Goal: Information Seeking & Learning: Check status

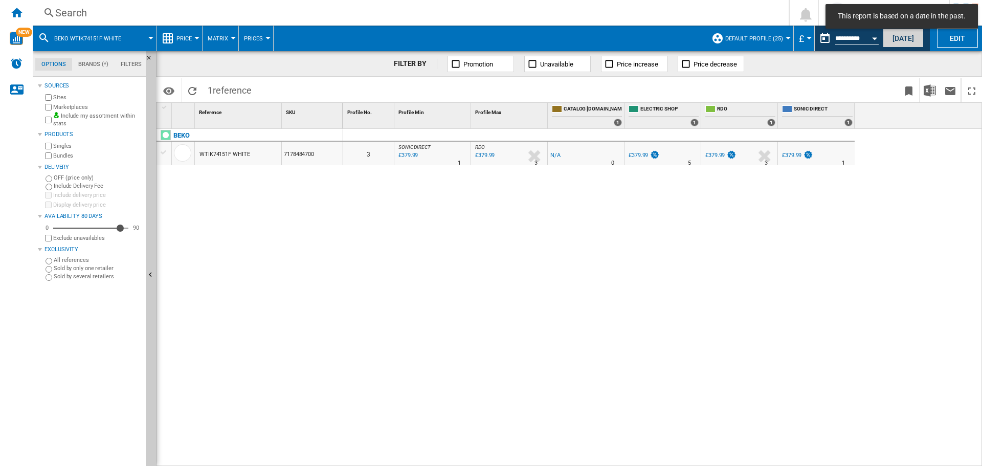
drag, startPoint x: 916, startPoint y: 36, endPoint x: 522, endPoint y: 1, distance: 395.1
click at [913, 36] on button "[DATE]" at bounding box center [903, 38] width 41 height 19
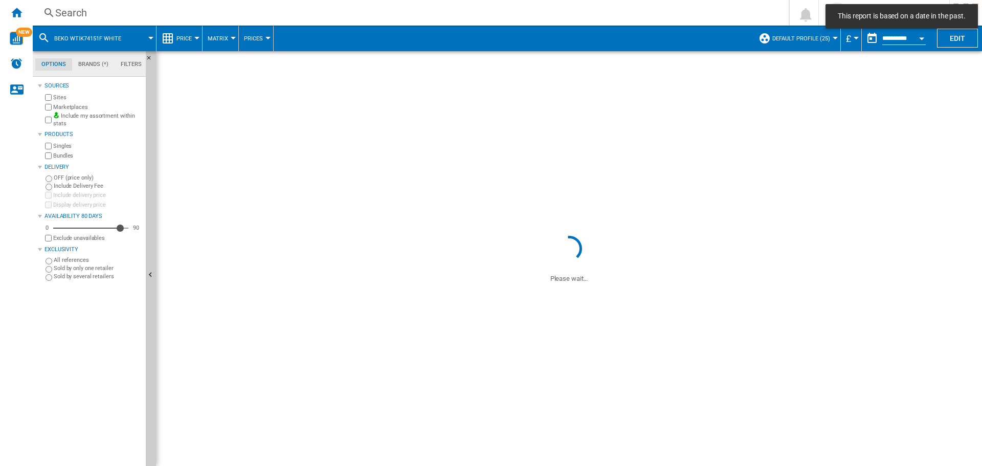
click at [468, 15] on div "Search" at bounding box center [408, 13] width 707 height 14
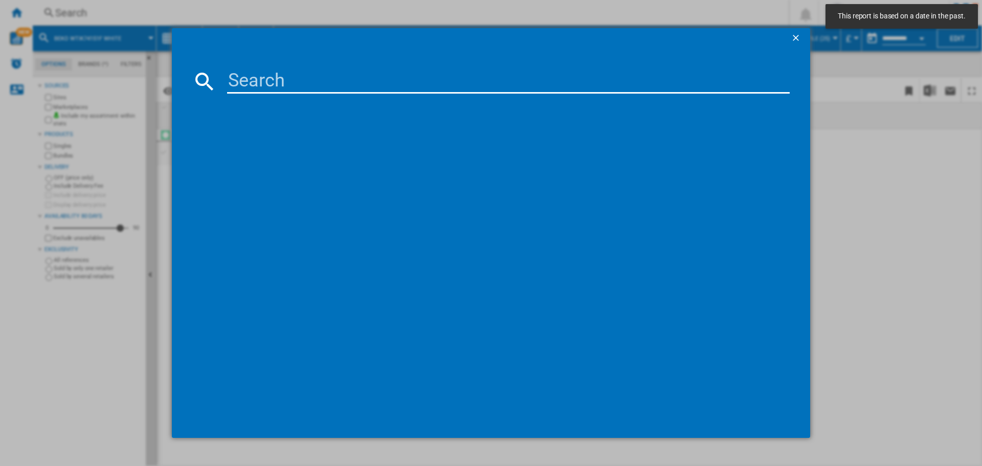
click at [371, 83] on input at bounding box center [508, 81] width 563 height 25
paste input "EWD 71453 W [GEOGRAPHIC_DATA] N"
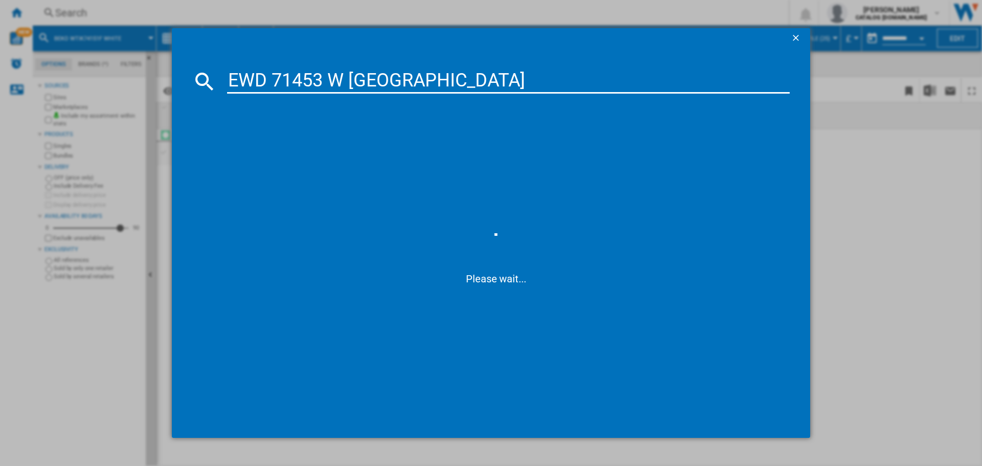
click at [348, 81] on input "EWD 71453 W [GEOGRAPHIC_DATA]" at bounding box center [508, 81] width 563 height 25
click at [329, 81] on input "EWD 71453 WUK" at bounding box center [508, 81] width 563 height 25
click at [276, 77] on input "EWD 71453WUK" at bounding box center [508, 81] width 563 height 25
type input "EWD71453WUK"
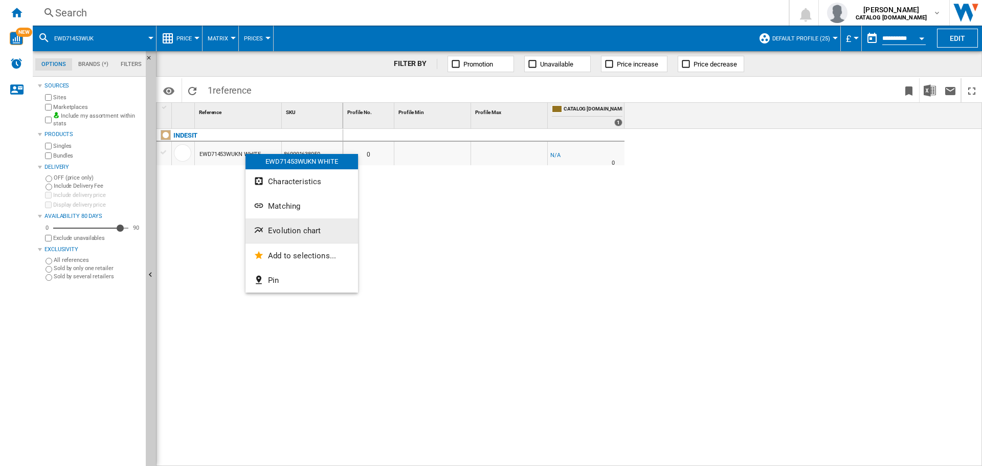
click at [297, 225] on button "Evolution chart" at bounding box center [302, 230] width 113 height 25
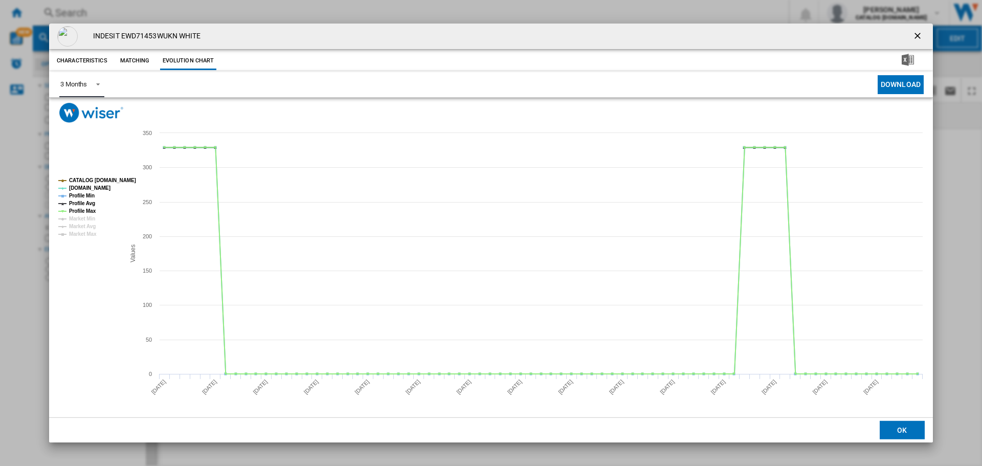
click at [96, 85] on span "Product popup" at bounding box center [95, 83] width 12 height 9
click at [84, 112] on div "6 Months" at bounding box center [73, 109] width 27 height 9
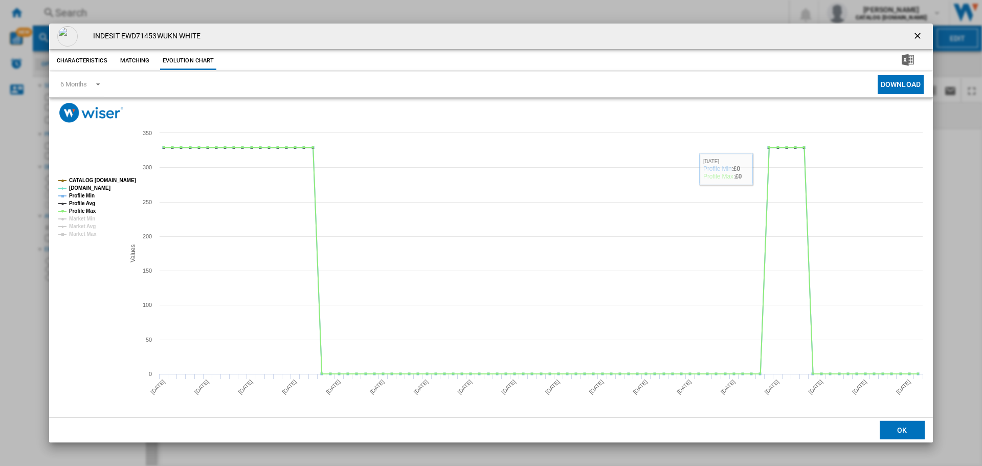
click at [915, 38] on ng-md-icon "getI18NText('BUTTONS.CLOSE_DIALOG')" at bounding box center [919, 37] width 12 height 12
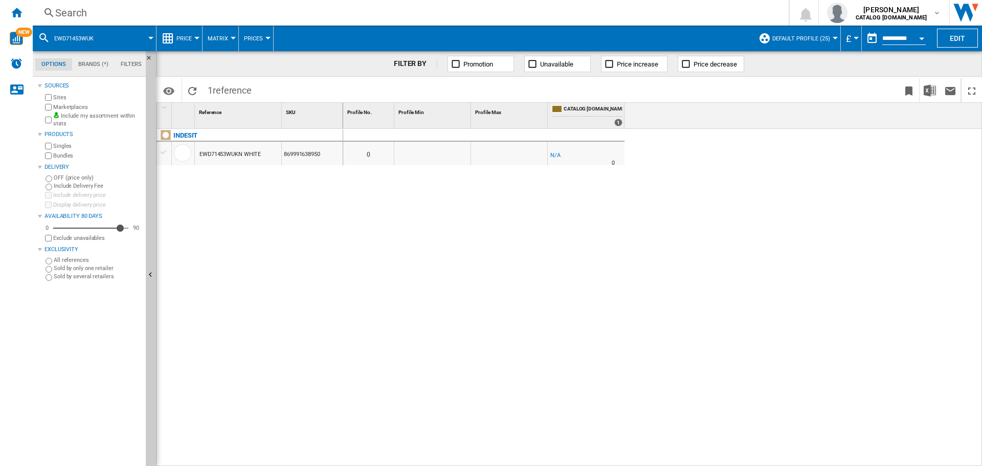
click at [923, 36] on button "Open calendar" at bounding box center [922, 37] width 18 height 18
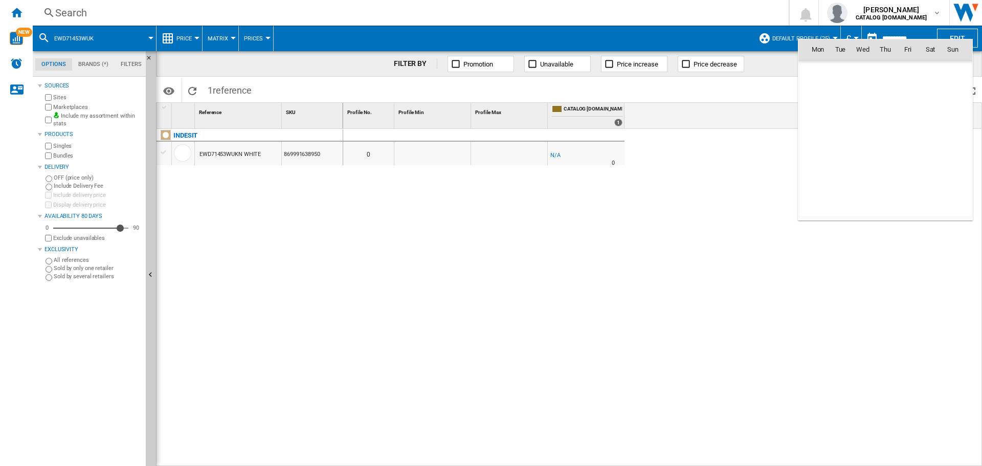
scroll to position [4882, 0]
click at [826, 73] on span "[DATE]" at bounding box center [821, 71] width 21 height 8
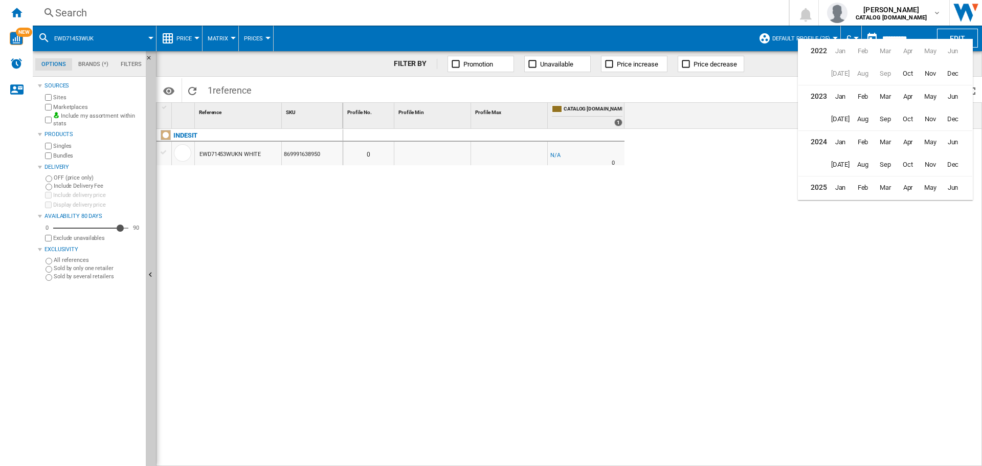
scroll to position [25, 0]
click at [954, 135] on span "Dec" at bounding box center [953, 139] width 20 height 20
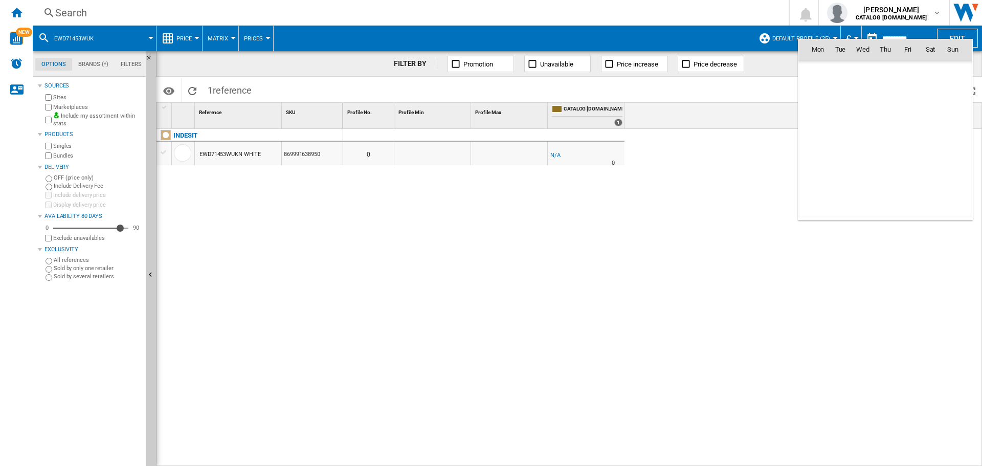
scroll to position [3526, 0]
click at [679, 213] on div at bounding box center [491, 233] width 982 height 466
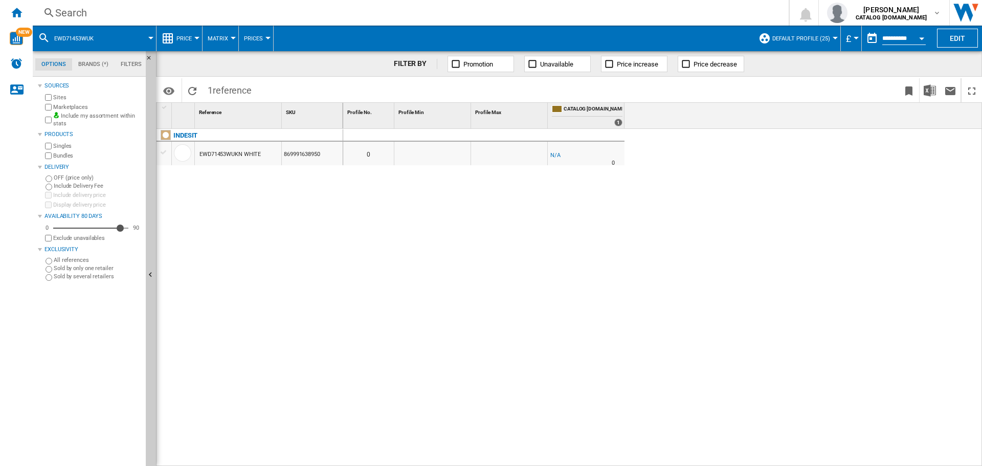
click at [917, 36] on button "Open calendar" at bounding box center [922, 37] width 18 height 18
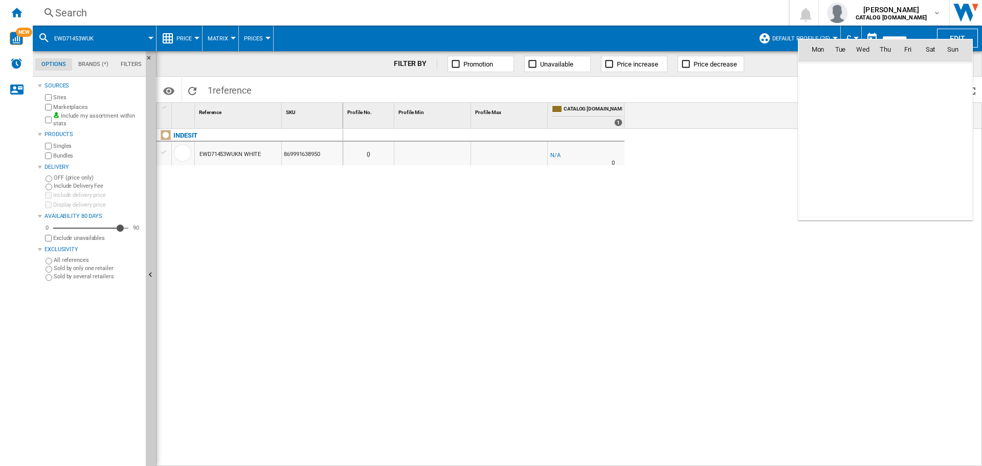
scroll to position [4882, 0]
click at [829, 70] on span "[DATE]" at bounding box center [821, 71] width 21 height 8
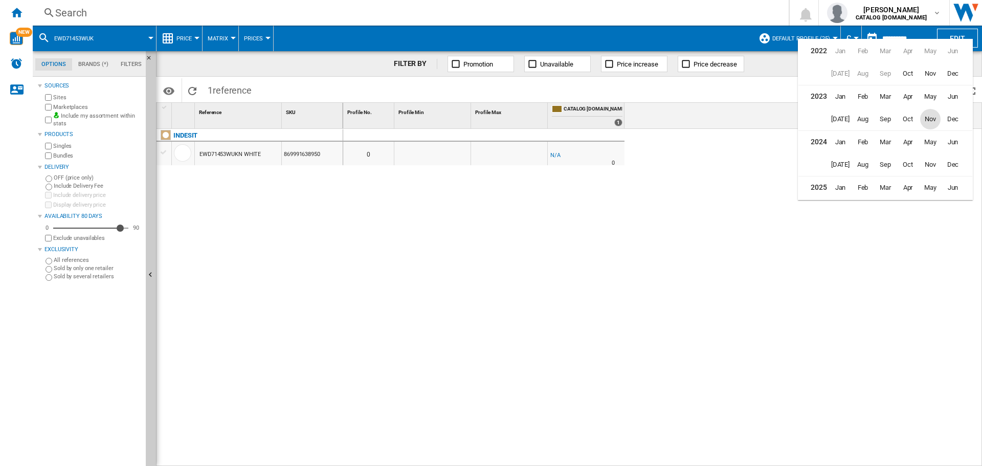
scroll to position [25, 0]
click at [956, 138] on span "Dec" at bounding box center [953, 139] width 20 height 20
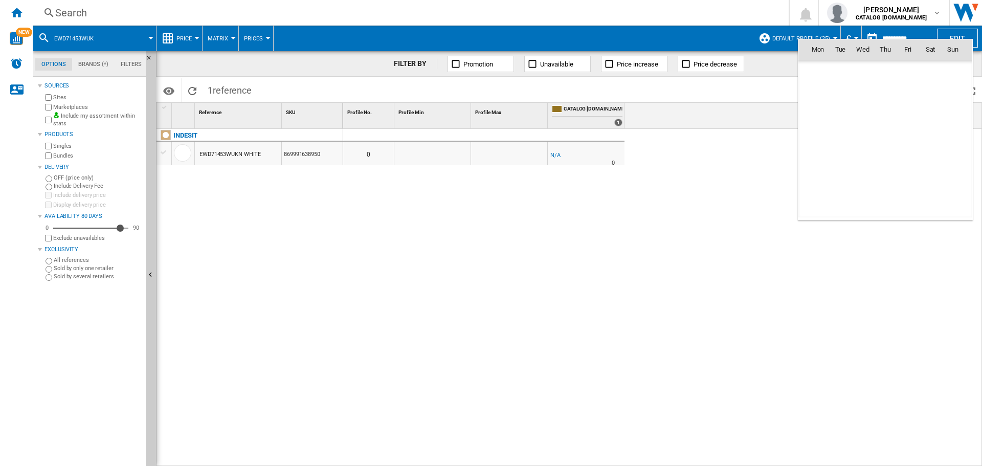
scroll to position [3526, 0]
click at [888, 100] on span "5" at bounding box center [886, 94] width 20 height 20
type input "**********"
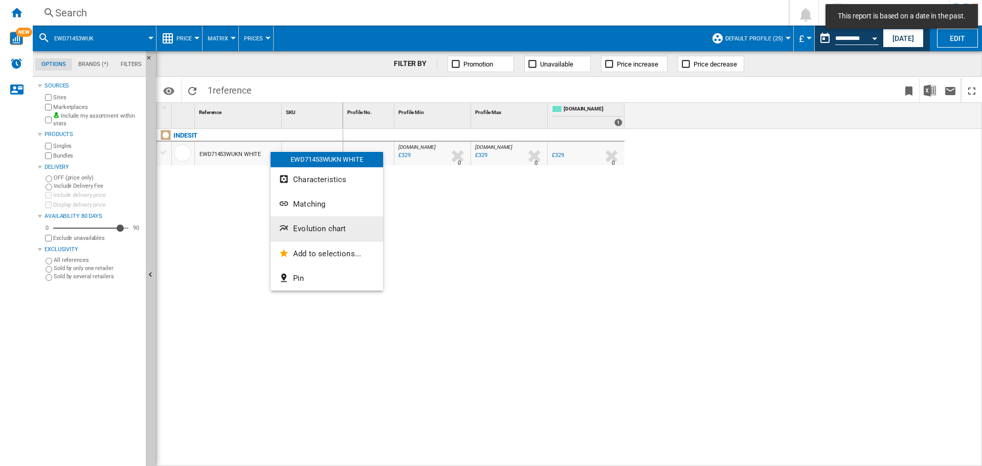
click at [321, 230] on span "Evolution chart" at bounding box center [319, 228] width 53 height 9
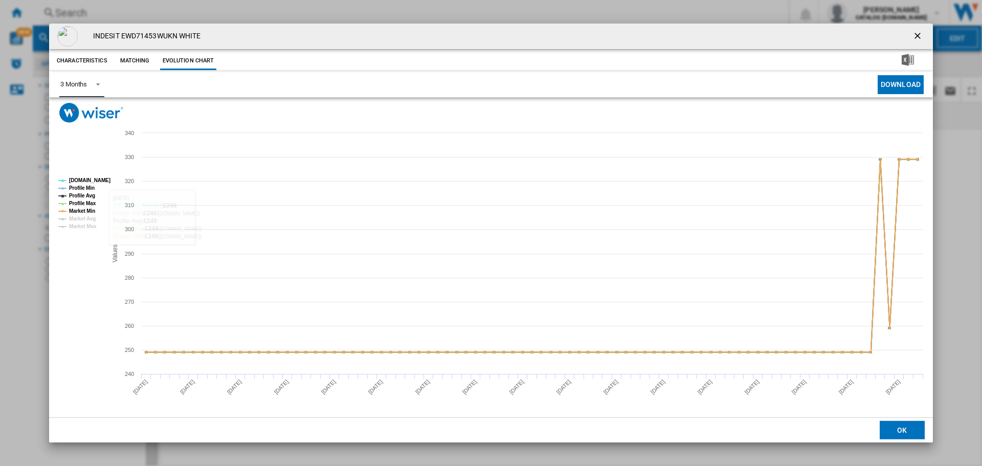
click at [96, 85] on span "Product popup" at bounding box center [95, 83] width 12 height 9
click at [98, 110] on md-option "6 Months" at bounding box center [87, 109] width 70 height 25
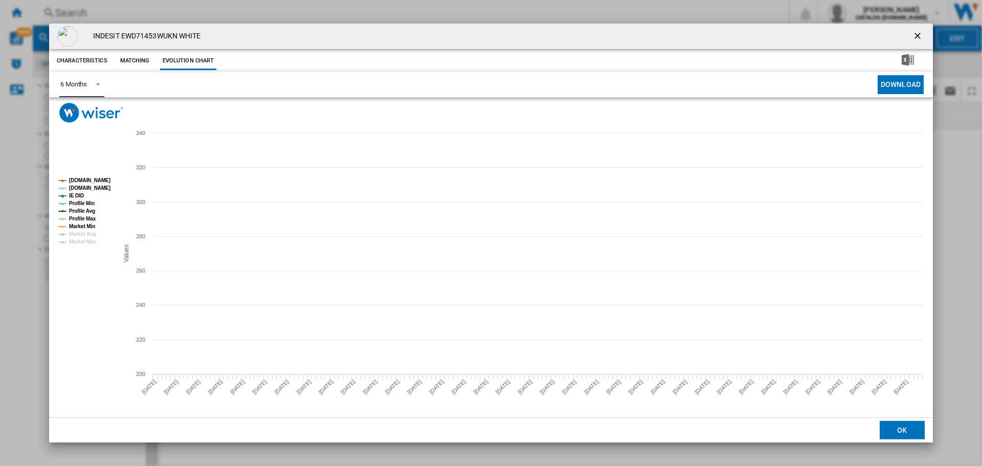
click at [76, 194] on tspan "IE DID" at bounding box center [76, 196] width 15 height 6
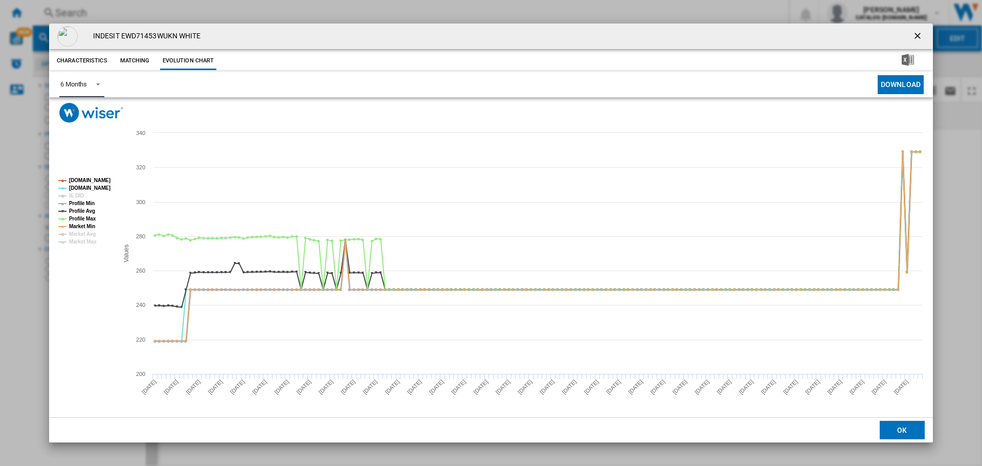
click at [75, 203] on tspan "Profile Min" at bounding box center [82, 204] width 26 height 6
click at [78, 208] on tspan "Profile Avg" at bounding box center [82, 211] width 26 height 6
click at [81, 216] on tspan "Profile Max" at bounding box center [82, 219] width 27 height 6
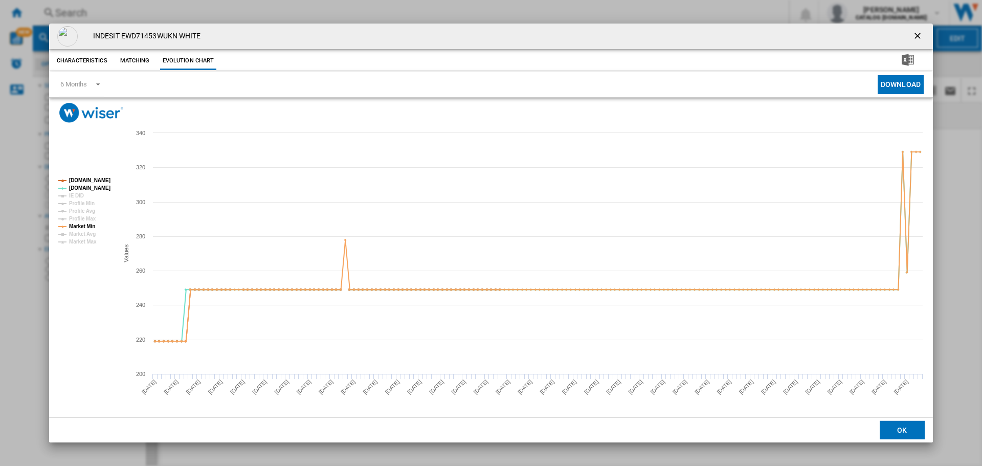
click at [918, 32] on ng-md-icon "getI18NText('BUTTONS.CLOSE_DIALOG')" at bounding box center [919, 37] width 12 height 12
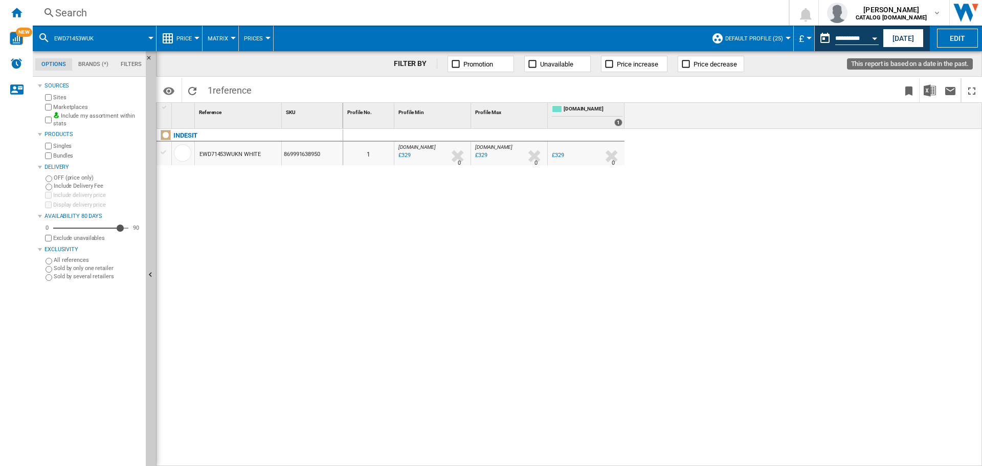
click at [875, 35] on button "Open calendar" at bounding box center [875, 37] width 18 height 18
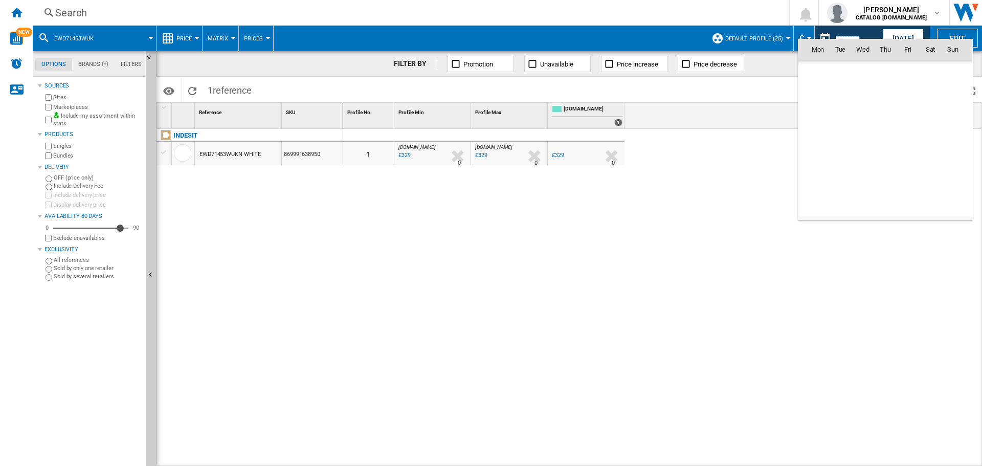
scroll to position [3526, 0]
click at [829, 69] on span "[DATE]" at bounding box center [821, 71] width 21 height 8
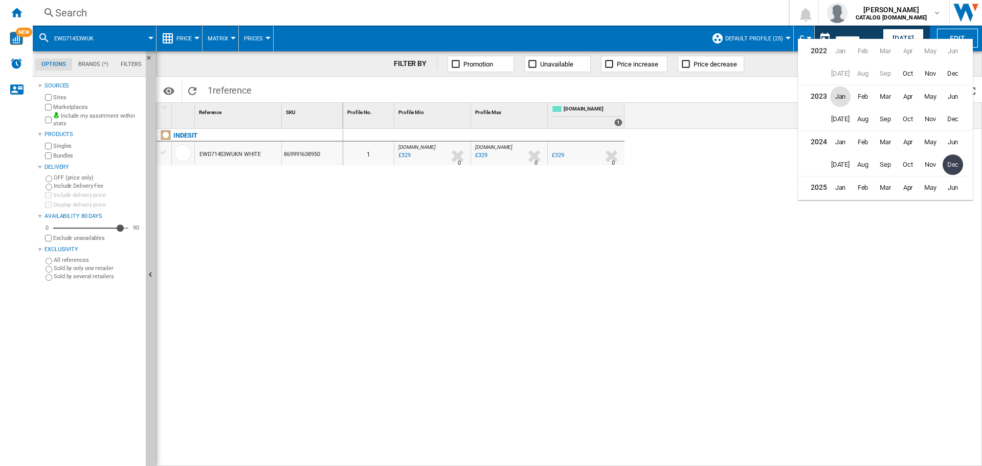
scroll to position [23, 0]
click at [870, 143] on span "Aug" at bounding box center [863, 142] width 20 height 20
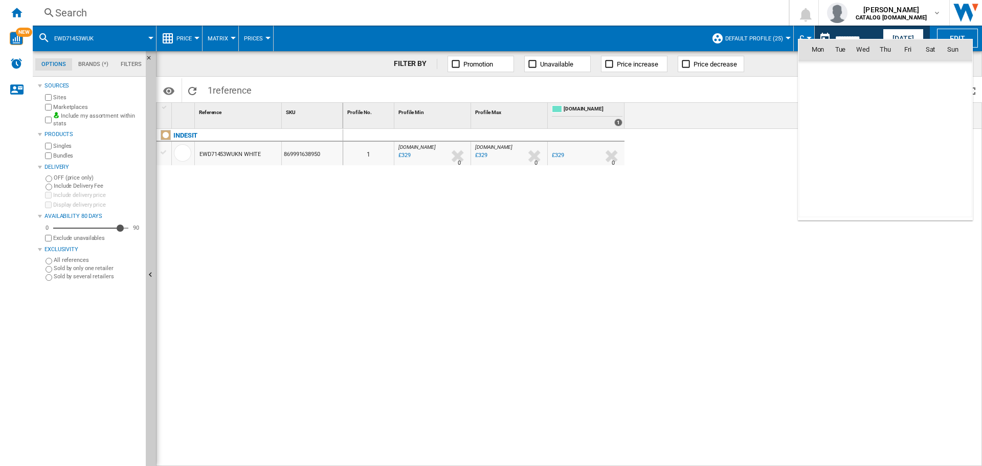
scroll to position [2983, 0]
click at [862, 92] on span "7" at bounding box center [863, 94] width 20 height 20
type input "**********"
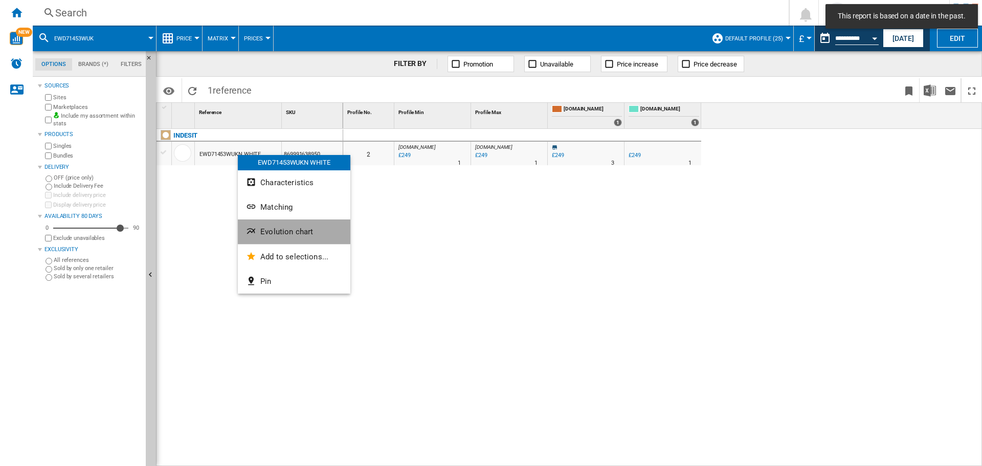
click at [298, 234] on span "Evolution chart" at bounding box center [286, 231] width 53 height 9
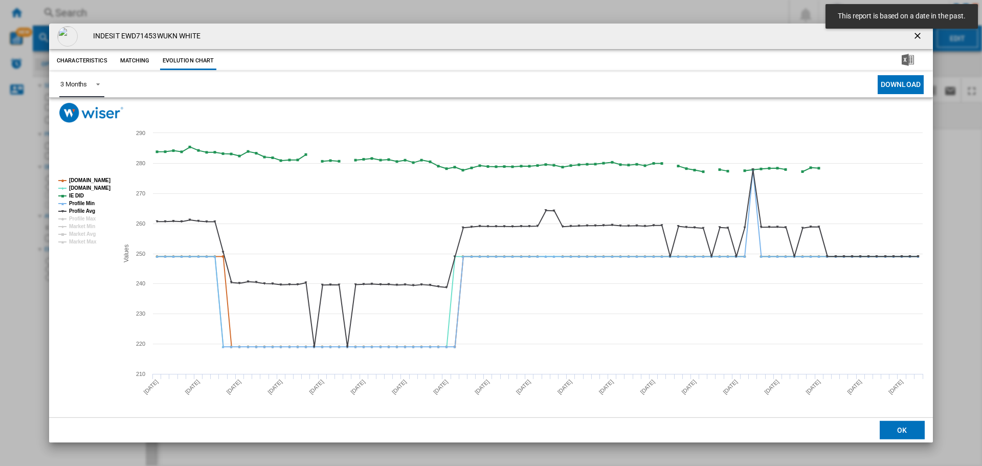
click at [98, 84] on span "Product popup" at bounding box center [95, 83] width 12 height 9
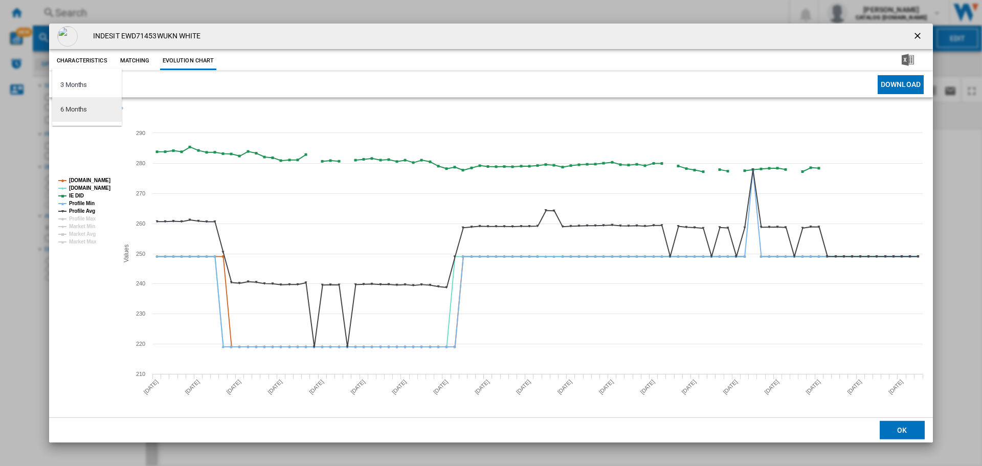
click at [93, 106] on md-option "6 Months" at bounding box center [87, 109] width 70 height 25
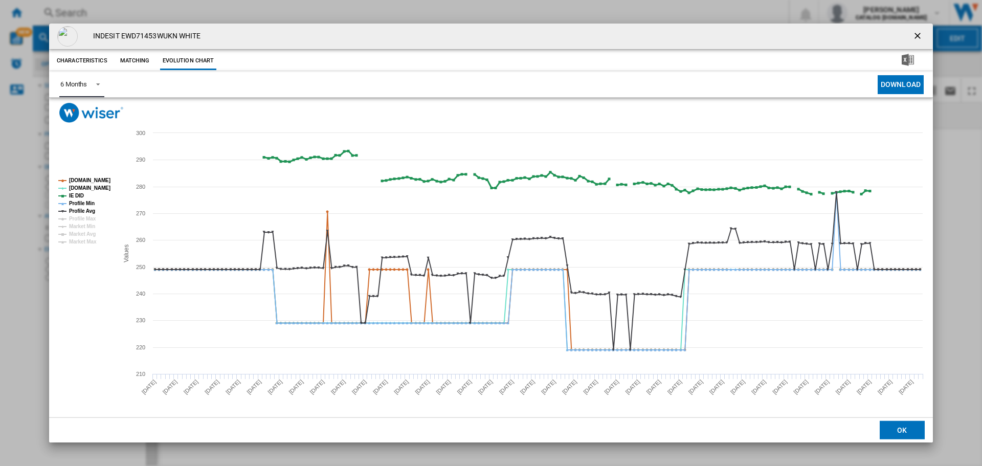
click at [75, 195] on tspan "IE DID" at bounding box center [76, 196] width 15 height 6
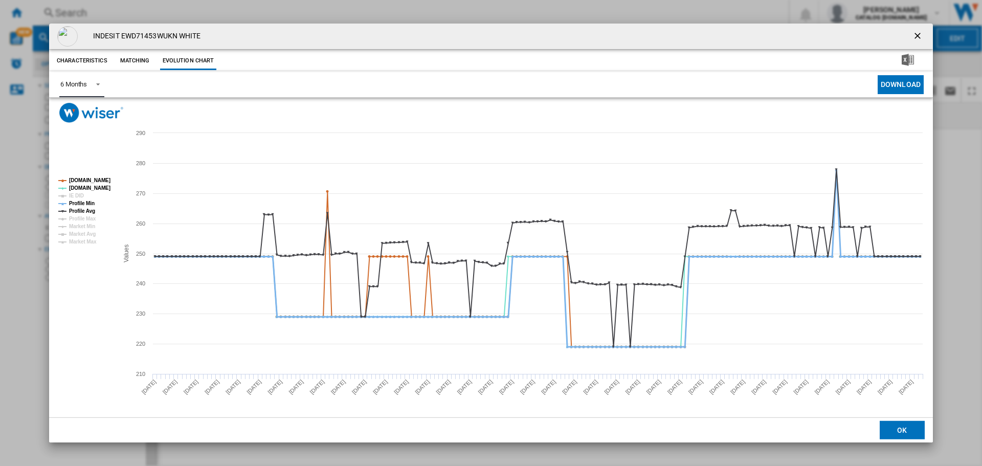
click at [79, 206] on tspan "Profile Min" at bounding box center [82, 204] width 26 height 6
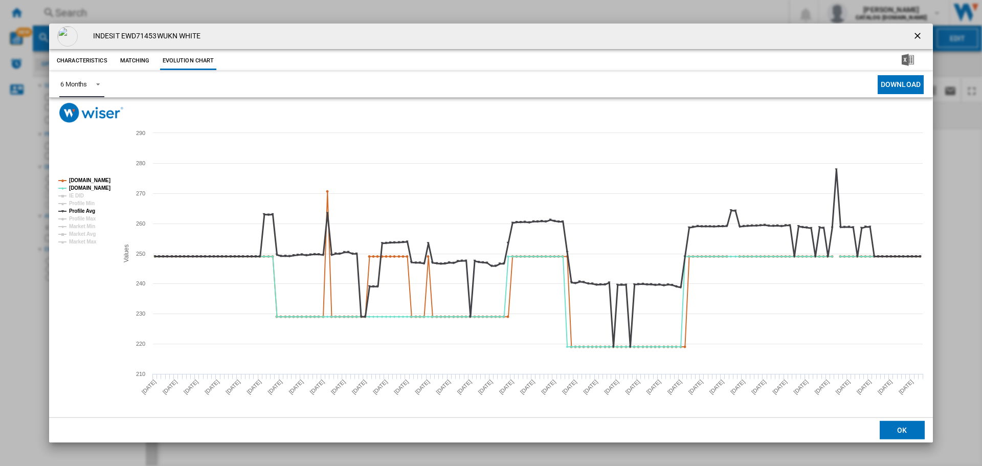
click at [81, 213] on tspan "Profile Avg" at bounding box center [82, 211] width 26 height 6
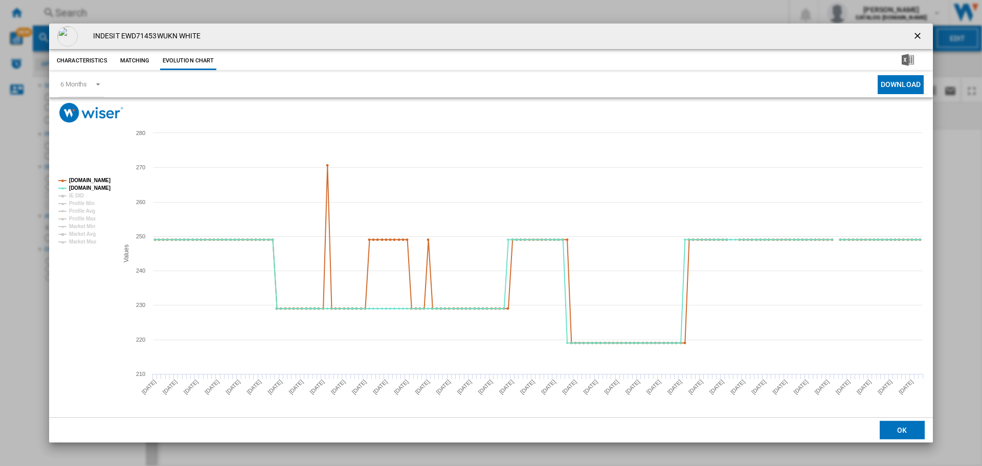
click at [922, 36] on ng-md-icon "getI18NText('BUTTONS.CLOSE_DIALOG')" at bounding box center [919, 37] width 12 height 12
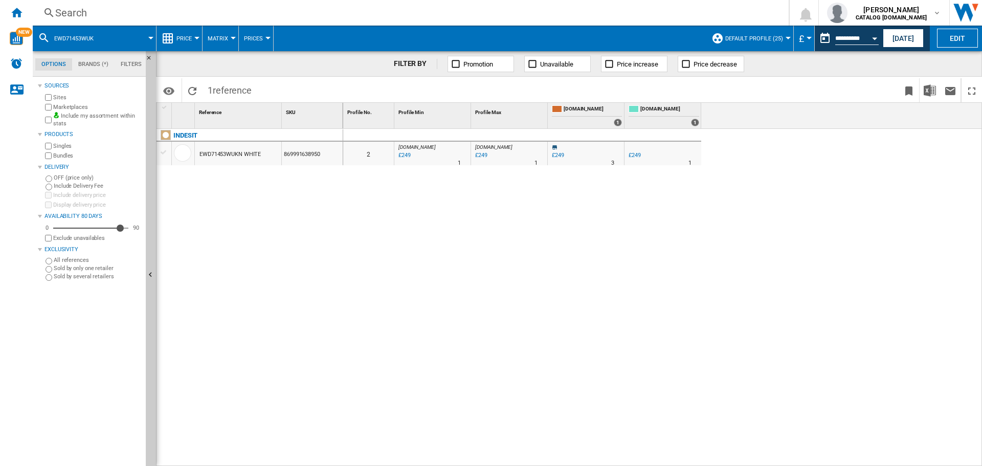
click at [386, 11] on div "Search" at bounding box center [408, 13] width 707 height 14
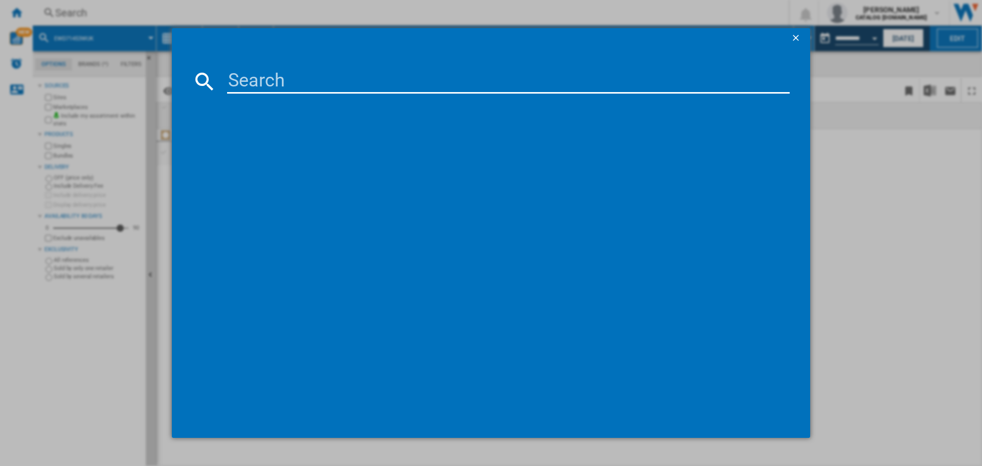
click at [355, 77] on input at bounding box center [508, 81] width 563 height 25
click at [350, 78] on input "EWD 81483 W [GEOGRAPHIC_DATA]" at bounding box center [508, 81] width 563 height 25
click at [329, 74] on input "EWD 81483 WUK" at bounding box center [508, 81] width 563 height 25
click at [272, 79] on input "EWD 81483WUK" at bounding box center [508, 81] width 563 height 25
type input "EWD81483WUK"
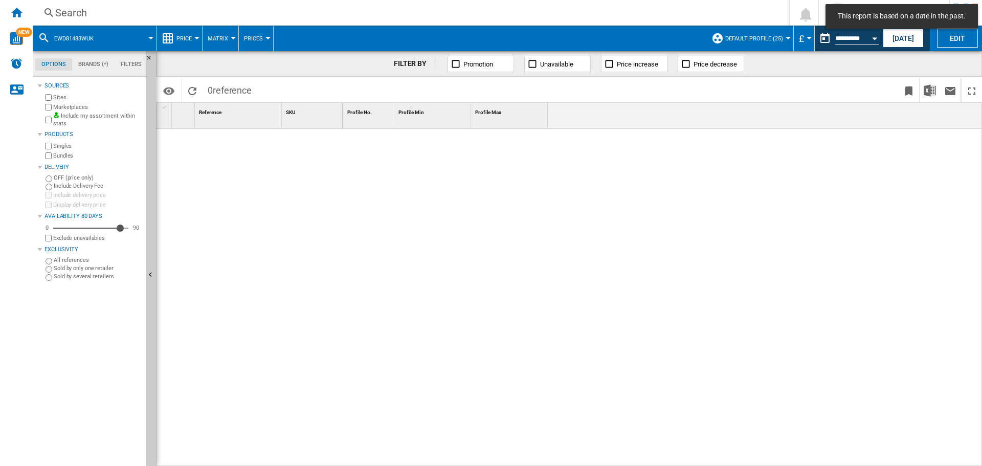
drag, startPoint x: 241, startPoint y: 155, endPoint x: 285, endPoint y: 77, distance: 88.9
click at [270, 77] on div "Identifiers SKU - Stock Keeping Unit EAN - European Article Numbering Show SKU'…" at bounding box center [569, 90] width 826 height 26
click at [899, 35] on button "[DATE]" at bounding box center [903, 38] width 41 height 19
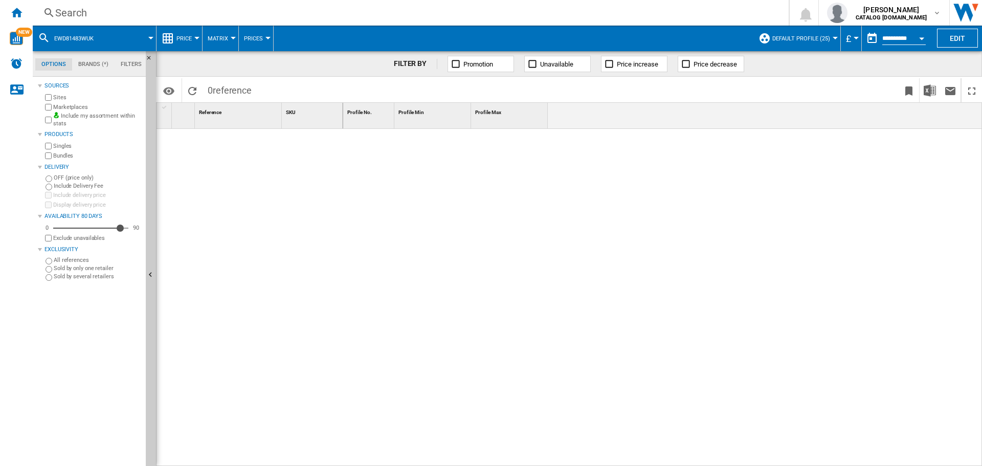
click at [323, 12] on div "Search" at bounding box center [408, 13] width 707 height 14
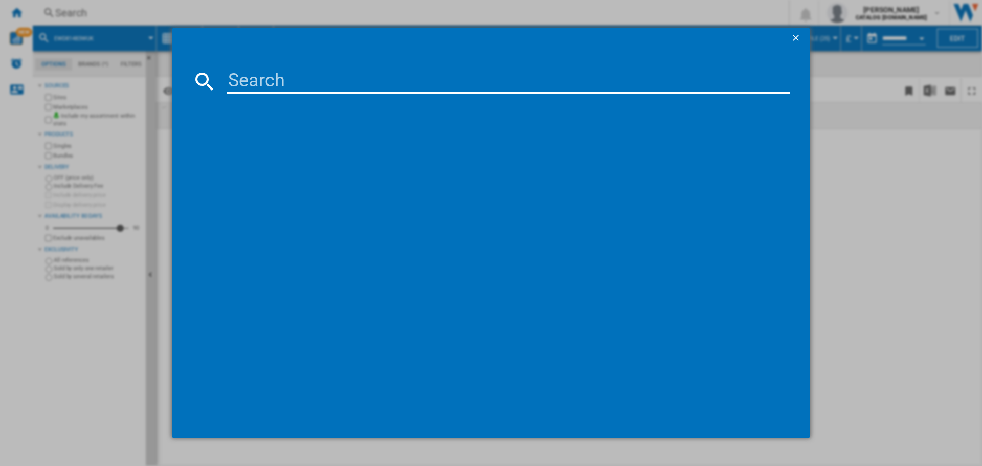
click at [324, 85] on input at bounding box center [508, 81] width 563 height 25
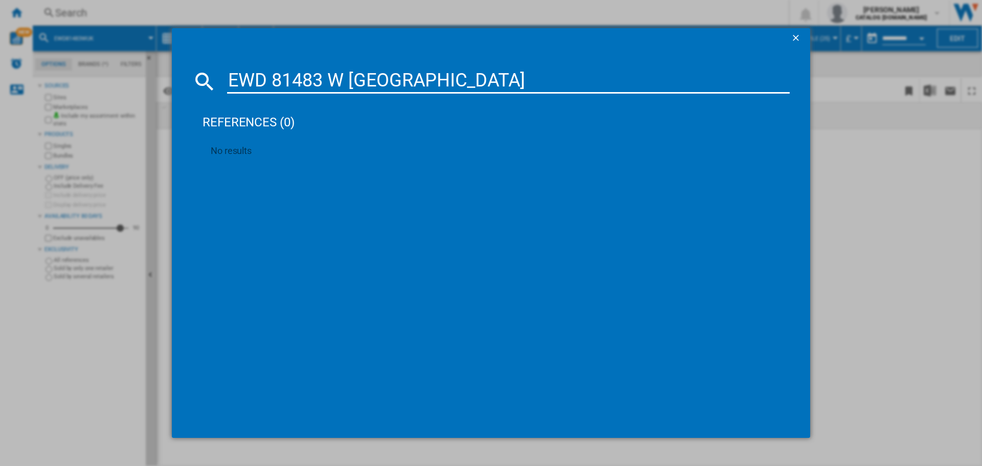
click at [347, 81] on input "EWD 81483 W [GEOGRAPHIC_DATA]" at bounding box center [508, 81] width 563 height 25
click at [329, 77] on input "EWD 81483 WUK" at bounding box center [508, 81] width 563 height 25
click at [276, 79] on input "EWD 81483WUK" at bounding box center [508, 81] width 563 height 25
type input "EWD81483WUK"
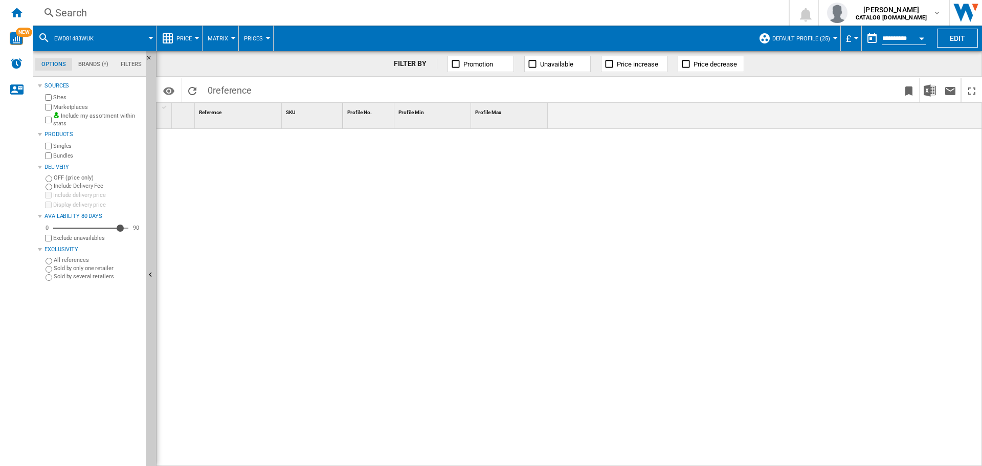
click at [242, 9] on div "Search" at bounding box center [408, 13] width 707 height 14
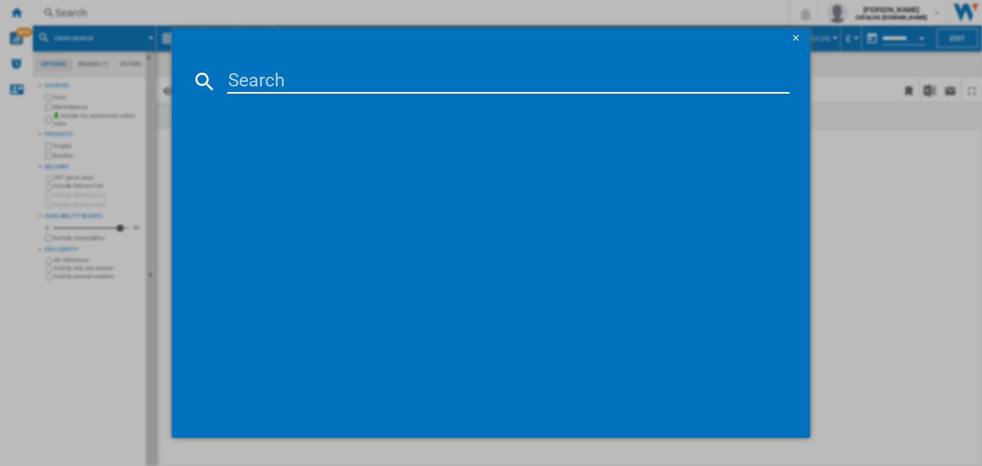
click at [296, 93] on input at bounding box center [508, 81] width 563 height 25
paste input "IWC 71252 W [GEOGRAPHIC_DATA] N"
click at [344, 81] on input "IWC 71252 W [GEOGRAPHIC_DATA]" at bounding box center [508, 81] width 563 height 25
click at [328, 82] on input "IWC 71252 WUK" at bounding box center [508, 81] width 563 height 25
click at [267, 79] on input "IWC 71252WUK" at bounding box center [508, 81] width 563 height 25
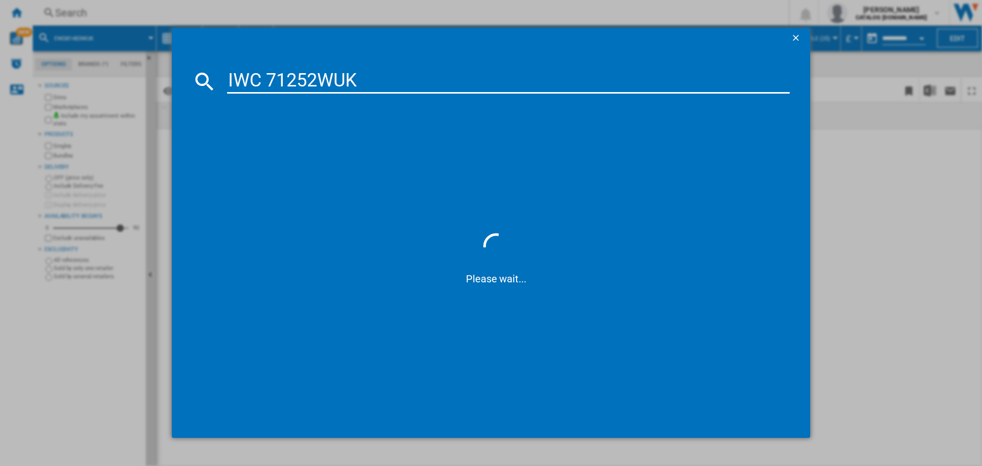
type input "IWC71252WUK"
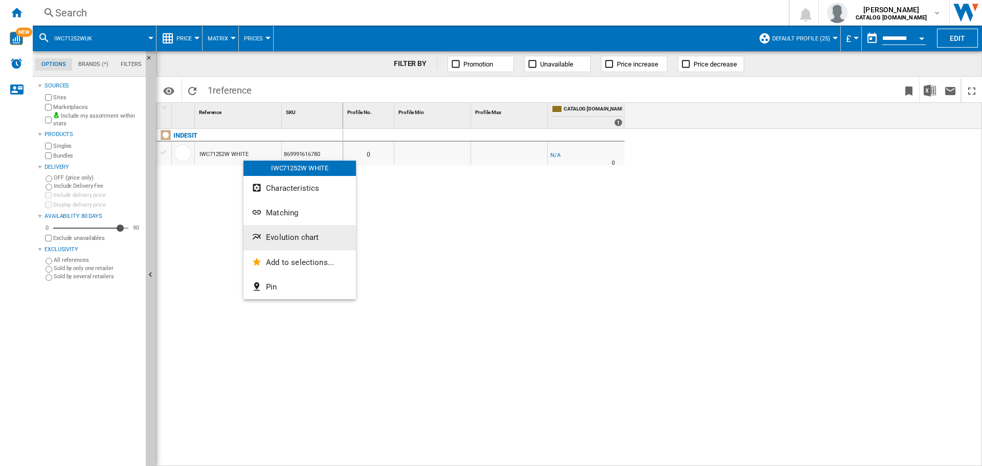
click at [289, 234] on span "Evolution chart" at bounding box center [292, 237] width 53 height 9
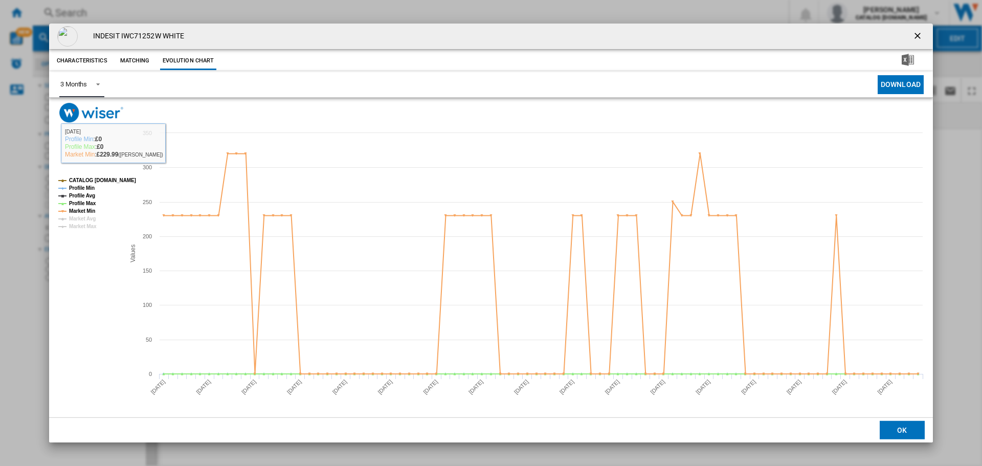
click at [81, 82] on div "3 Months" at bounding box center [73, 84] width 27 height 8
click at [88, 110] on md-option "6 Months" at bounding box center [87, 109] width 70 height 25
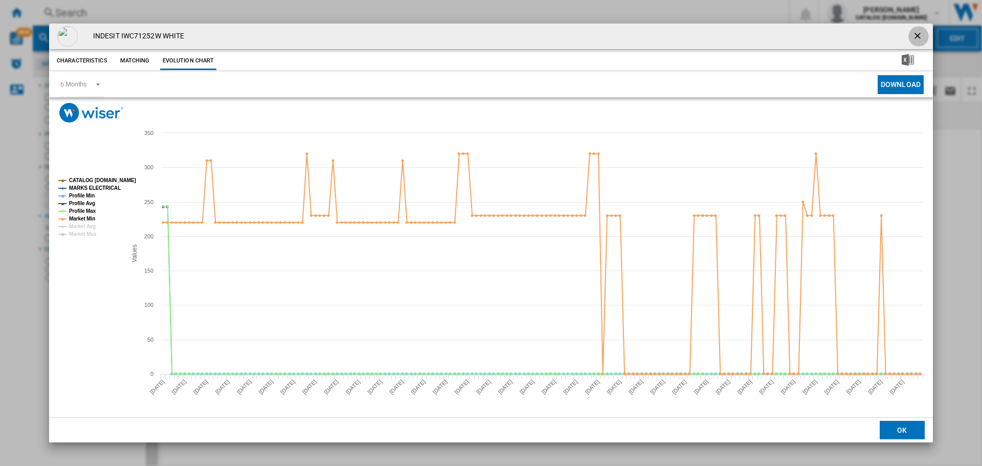
click at [921, 31] on ng-md-icon "getI18NText('BUTTONS.CLOSE_DIALOG')" at bounding box center [919, 37] width 12 height 12
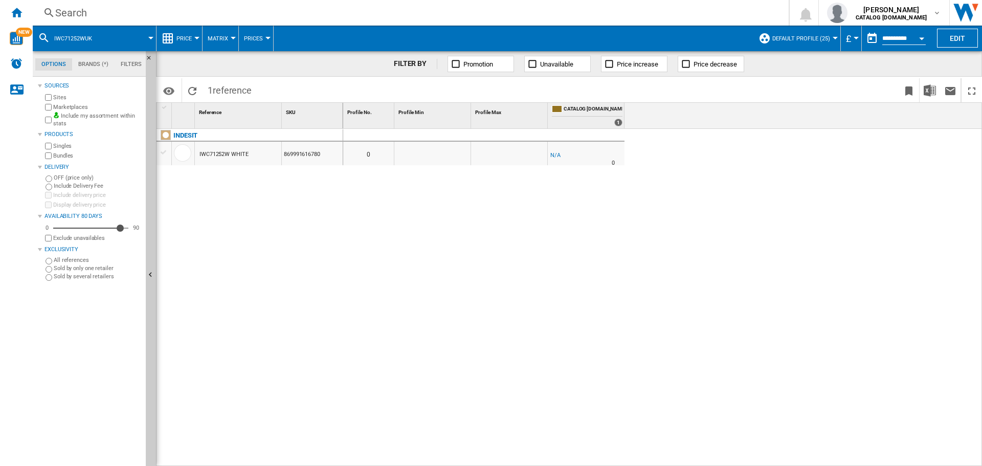
click at [377, 311] on div "0 0 -1.0 % -£1 % N/A 0" at bounding box center [663, 298] width 640 height 338
click at [302, 17] on div "Search" at bounding box center [408, 13] width 707 height 14
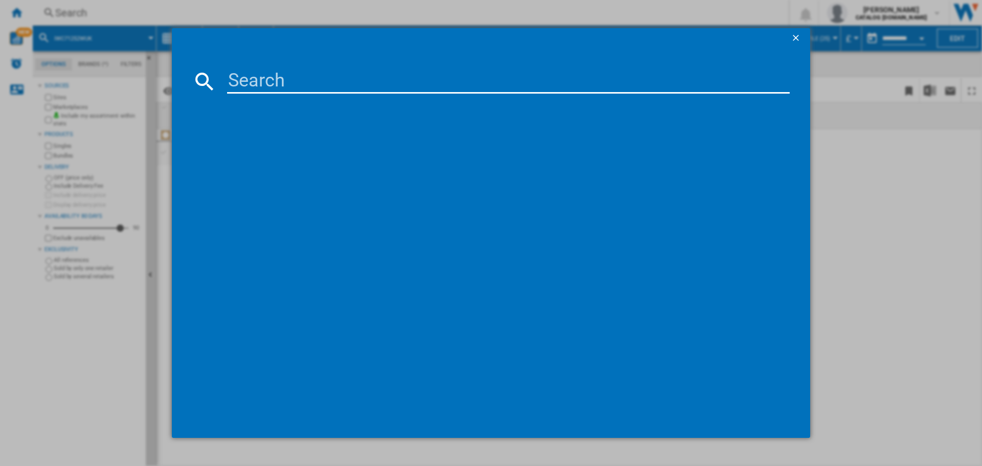
click at [309, 89] on input at bounding box center [508, 81] width 563 height 25
click at [348, 80] on input "MTWC 71485 W" at bounding box center [508, 81] width 563 height 25
click at [292, 75] on input "MTWC 71485W" at bounding box center [508, 81] width 563 height 25
type input "MTWC71485W"
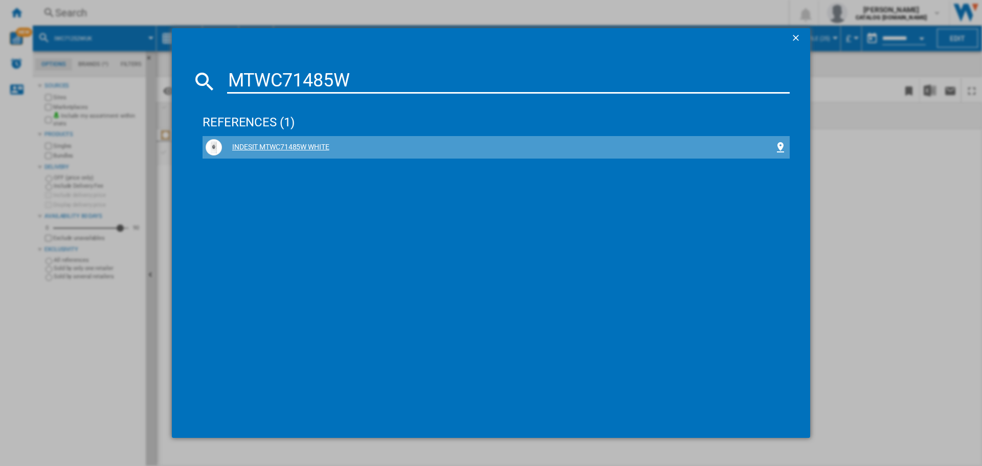
click at [269, 144] on div "INDESIT MTWC71485W WHITE" at bounding box center [498, 147] width 553 height 10
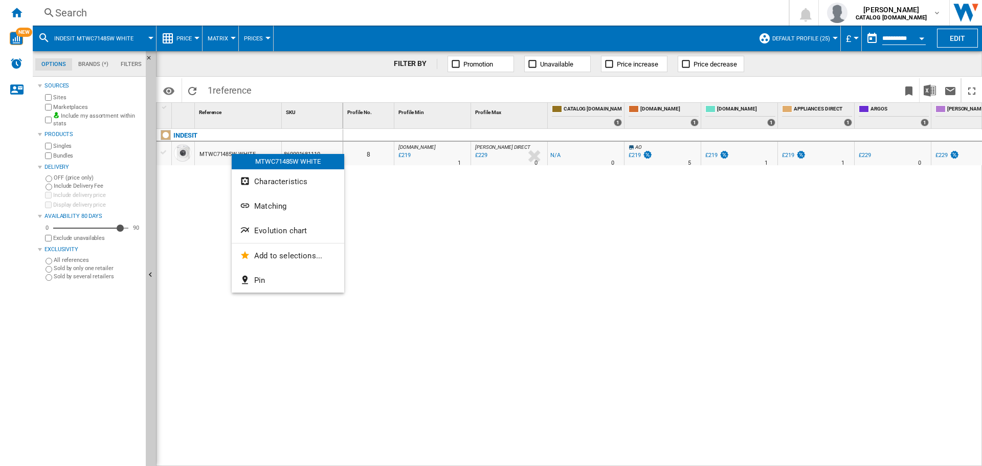
click at [922, 34] on div at bounding box center [491, 233] width 982 height 466
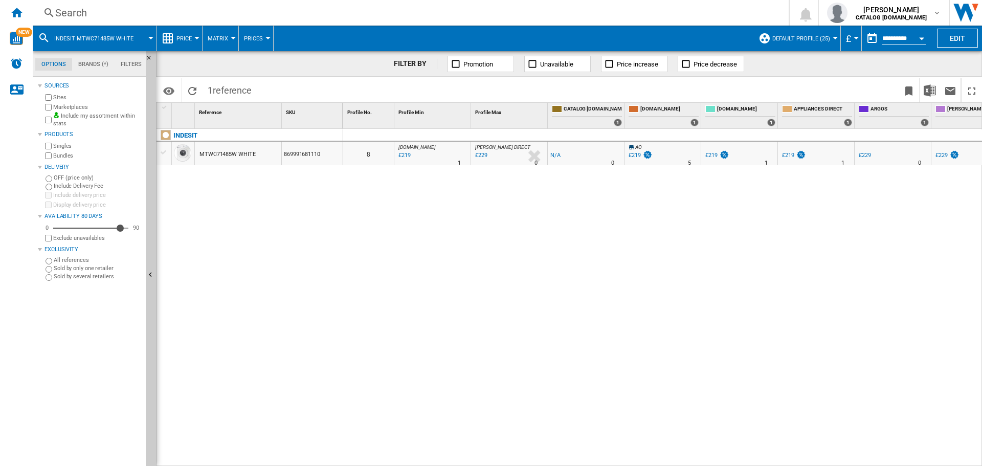
click at [917, 35] on button "Open calendar" at bounding box center [922, 37] width 18 height 18
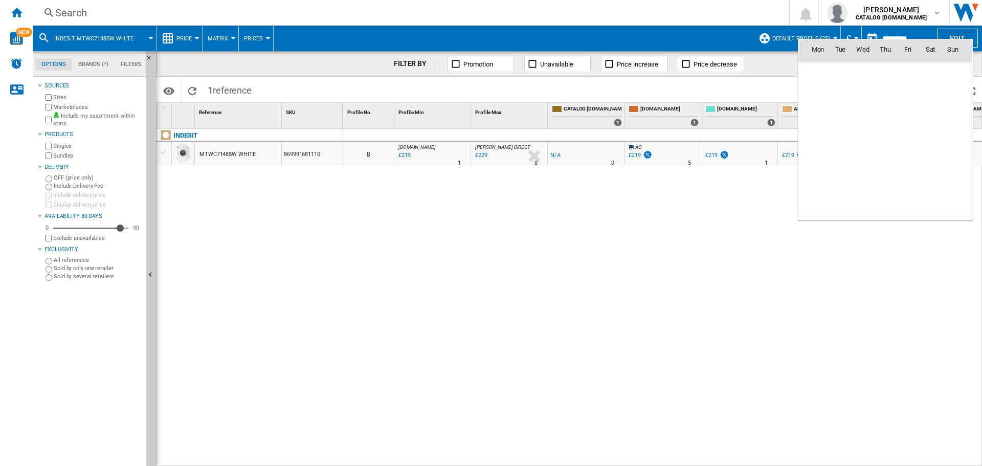
scroll to position [4882, 0]
click at [835, 71] on md-icon "October 2025" at bounding box center [838, 71] width 12 height 12
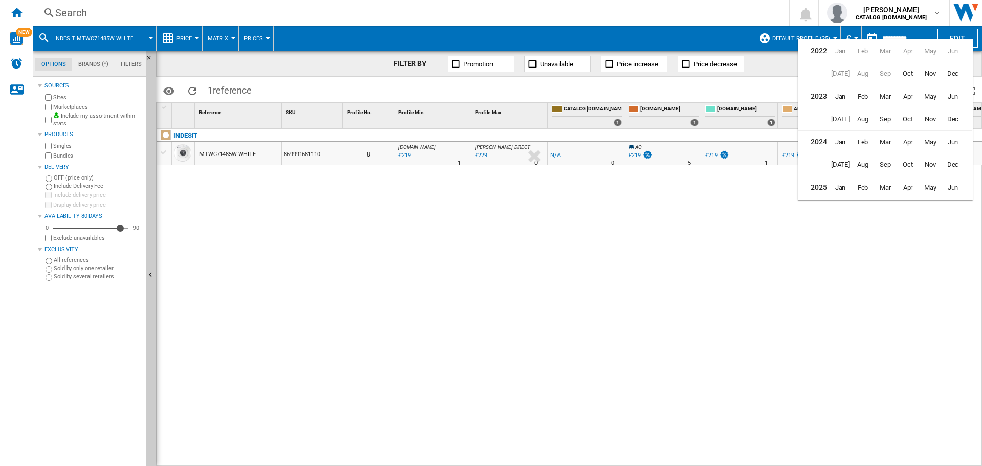
scroll to position [25, 0]
click at [957, 140] on span "Dec" at bounding box center [953, 139] width 20 height 20
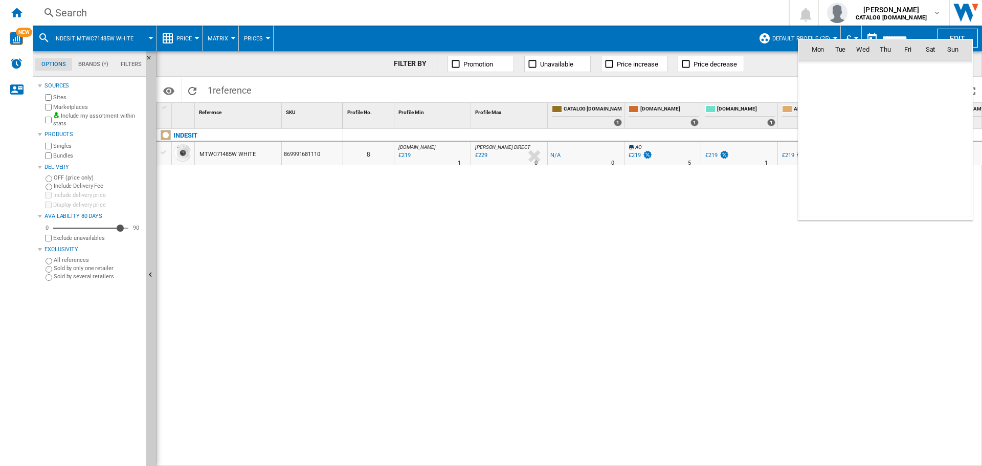
scroll to position [3526, 0]
click at [923, 89] on span "7" at bounding box center [931, 94] width 20 height 20
type input "**********"
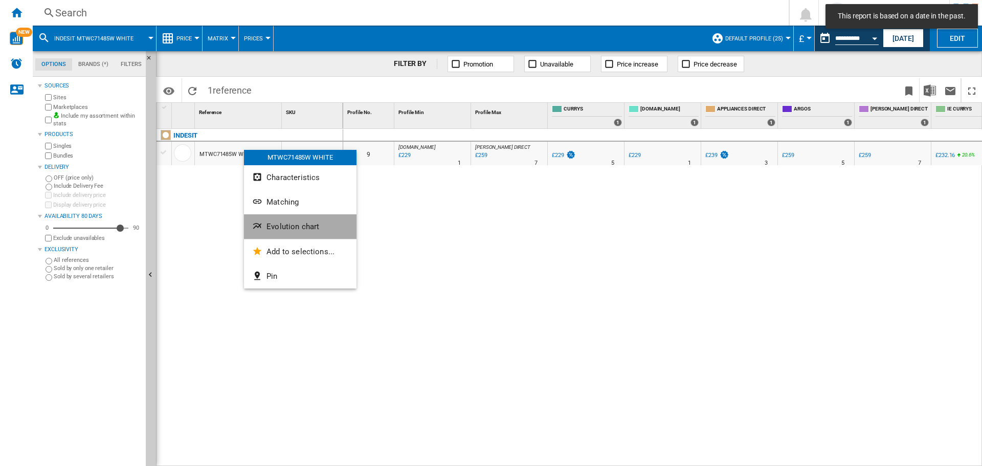
click at [298, 224] on span "Evolution chart" at bounding box center [293, 226] width 53 height 9
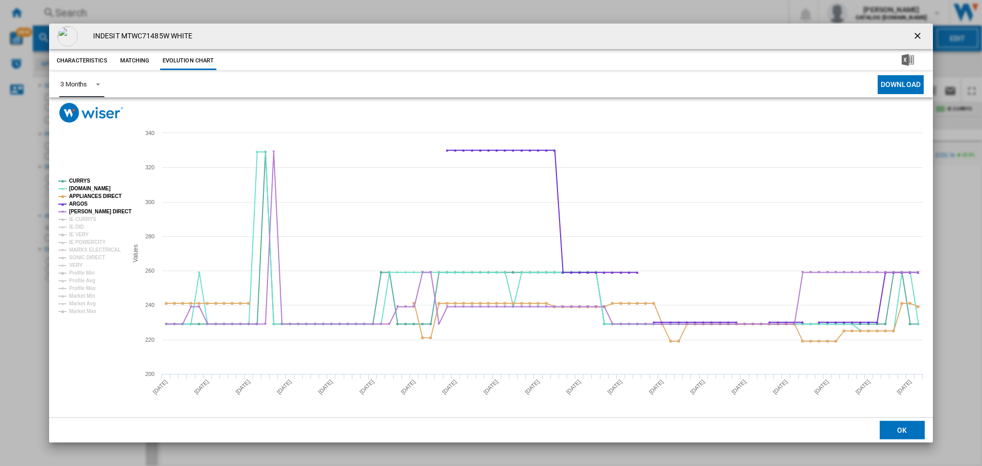
click at [86, 80] on div "3 Months" at bounding box center [73, 84] width 27 height 8
click at [83, 108] on div "6 Months" at bounding box center [73, 109] width 27 height 9
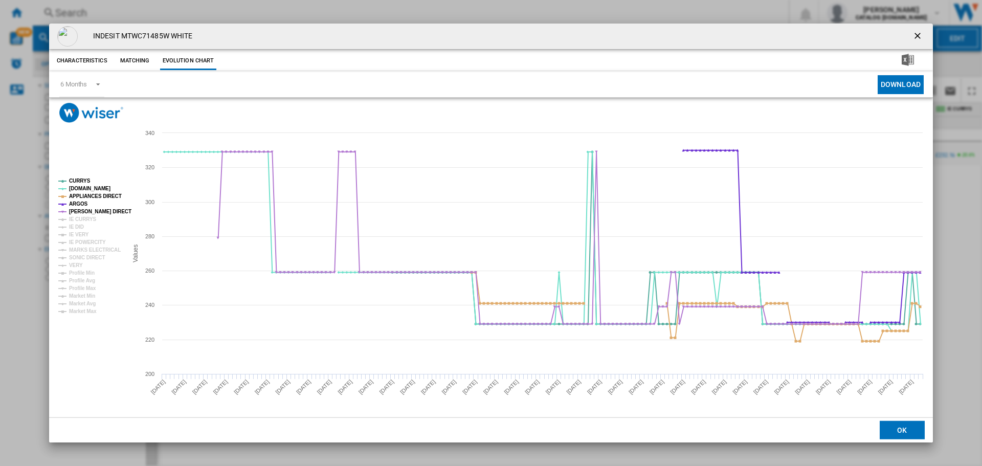
click at [921, 38] on ng-md-icon "getI18NText('BUTTONS.CLOSE_DIALOG')" at bounding box center [919, 37] width 12 height 12
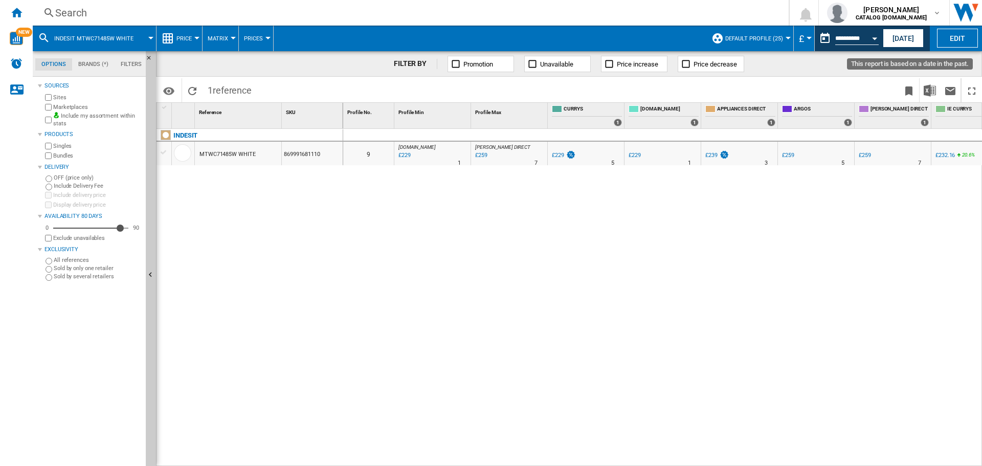
click at [869, 39] on button "Open calendar" at bounding box center [875, 37] width 18 height 18
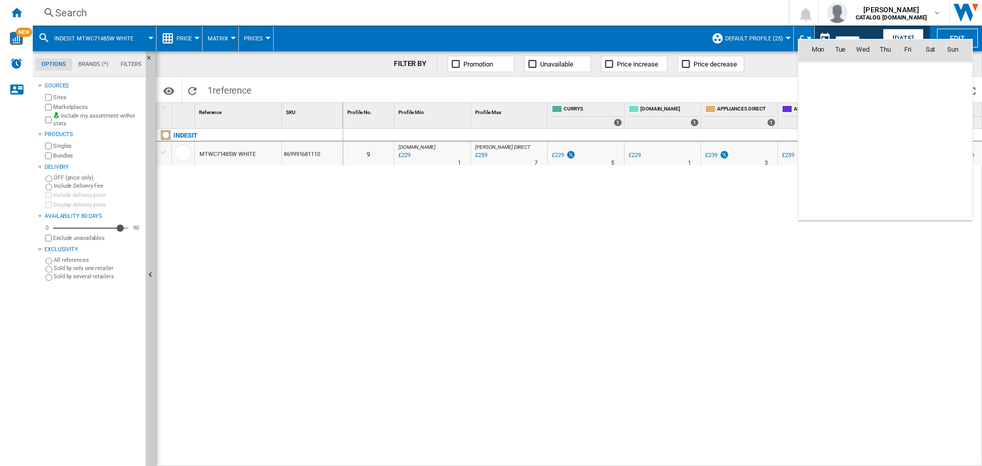
scroll to position [3526, 0]
click at [837, 73] on md-icon "December 2024" at bounding box center [838, 71] width 12 height 12
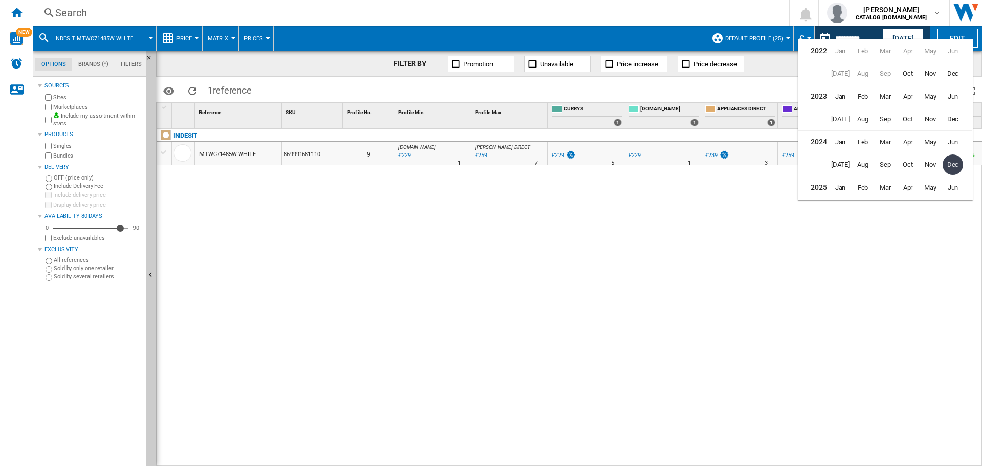
scroll to position [23, 0]
click at [959, 121] on span "Jun" at bounding box center [953, 120] width 20 height 20
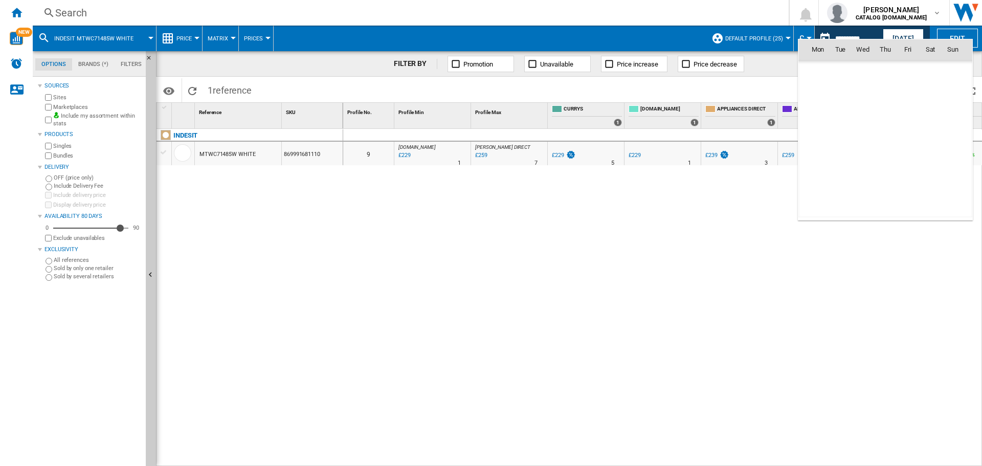
scroll to position [2712, 0]
click at [911, 99] on span "7" at bounding box center [908, 94] width 20 height 20
type input "**********"
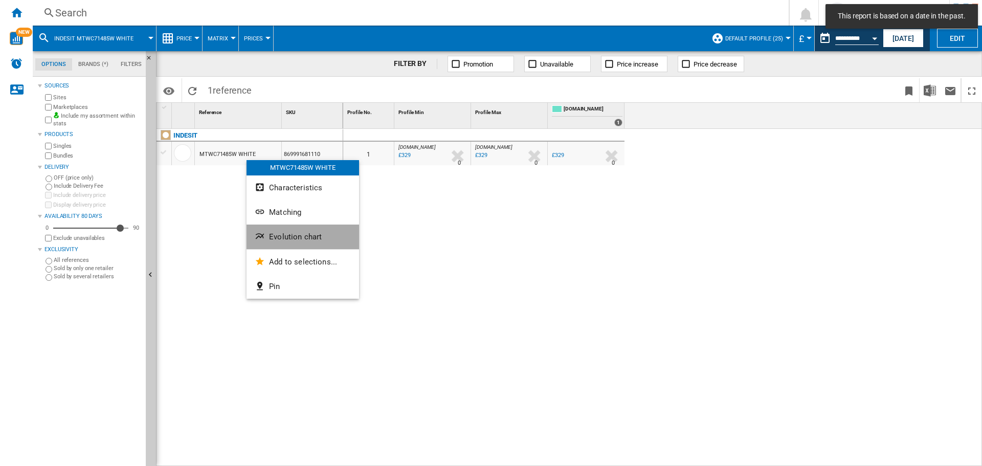
click at [295, 229] on button "Evolution chart" at bounding box center [303, 237] width 113 height 25
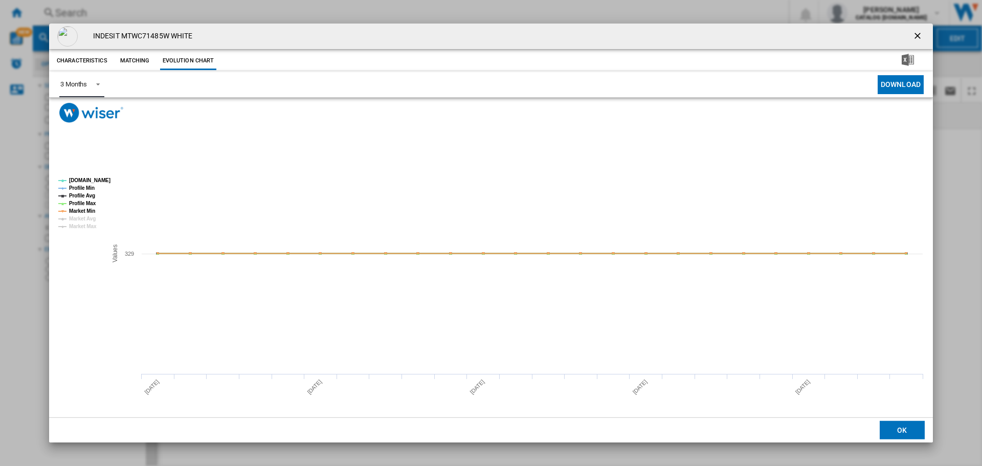
click at [82, 81] on div "3 Months" at bounding box center [73, 84] width 27 height 8
click at [103, 115] on md-option "6 Months" at bounding box center [87, 109] width 70 height 25
click at [919, 40] on ng-md-icon "getI18NText('BUTTONS.CLOSE_DIALOG')" at bounding box center [919, 37] width 12 height 12
